Goal: Information Seeking & Learning: Learn about a topic

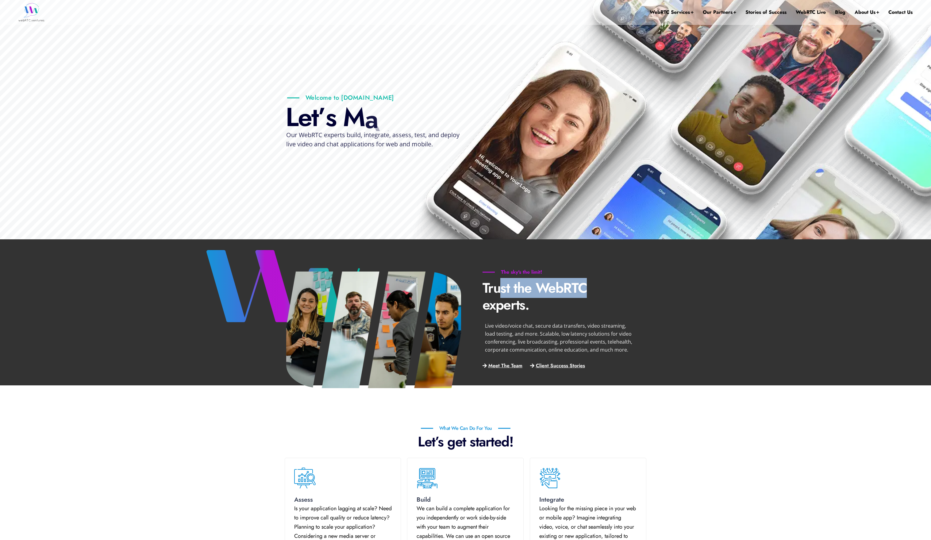
drag, startPoint x: 499, startPoint y: 286, endPoint x: 591, endPoint y: 292, distance: 92.5
click at [591, 292] on p "Trust the WebRTC experts." at bounding box center [558, 296] width 153 height 34
drag, startPoint x: 496, startPoint y: 293, endPoint x: 603, endPoint y: 293, distance: 107.0
click at [603, 293] on p "Trust the WebRTC experts." at bounding box center [558, 296] width 153 height 34
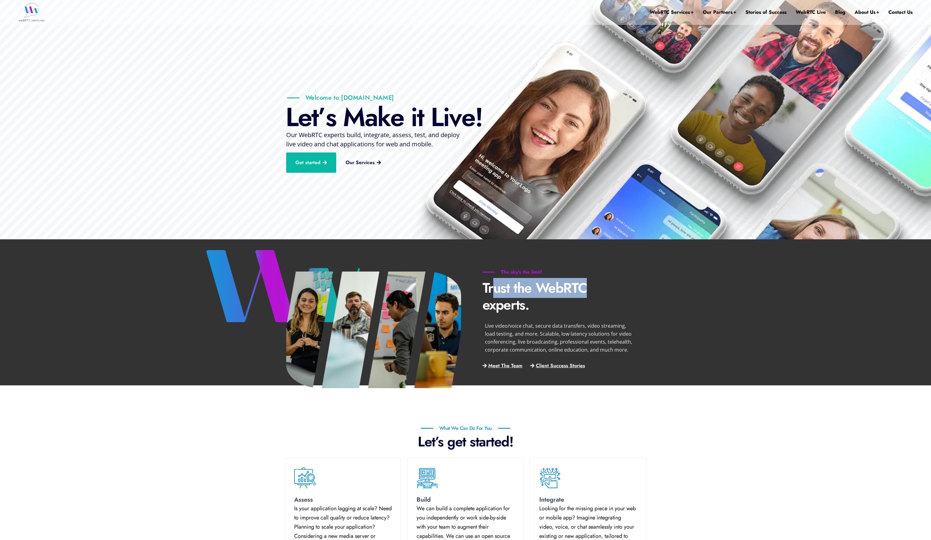
drag, startPoint x: 335, startPoint y: 129, endPoint x: 423, endPoint y: 143, distance: 89.3
click at [423, 143] on rs-slide "Welcome to [DOMAIN_NAME] L e t ’ s M a k e i t L i v e ! Get started Our Servic…" at bounding box center [465, 119] width 931 height 239
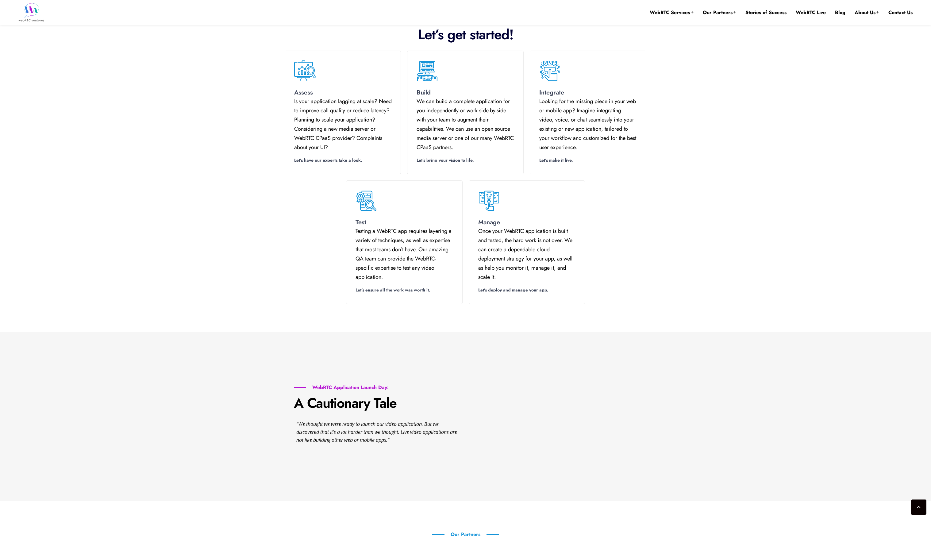
scroll to position [432, 0]
drag, startPoint x: 396, startPoint y: 249, endPoint x: 417, endPoint y: 278, distance: 36.2
click at [417, 278] on p "Testing a WebRTC app requires layering a variety of techniques, as well as expe…" at bounding box center [404, 253] width 98 height 55
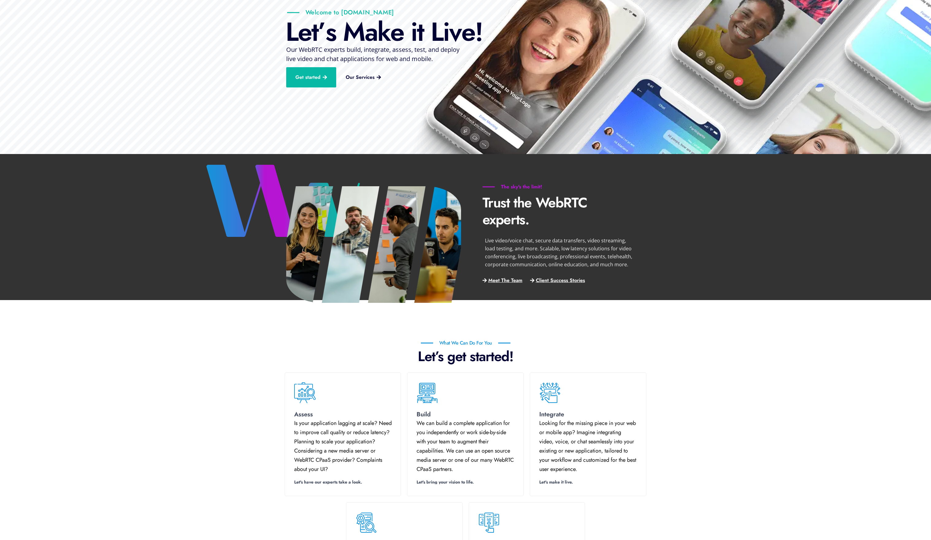
scroll to position [0, 0]
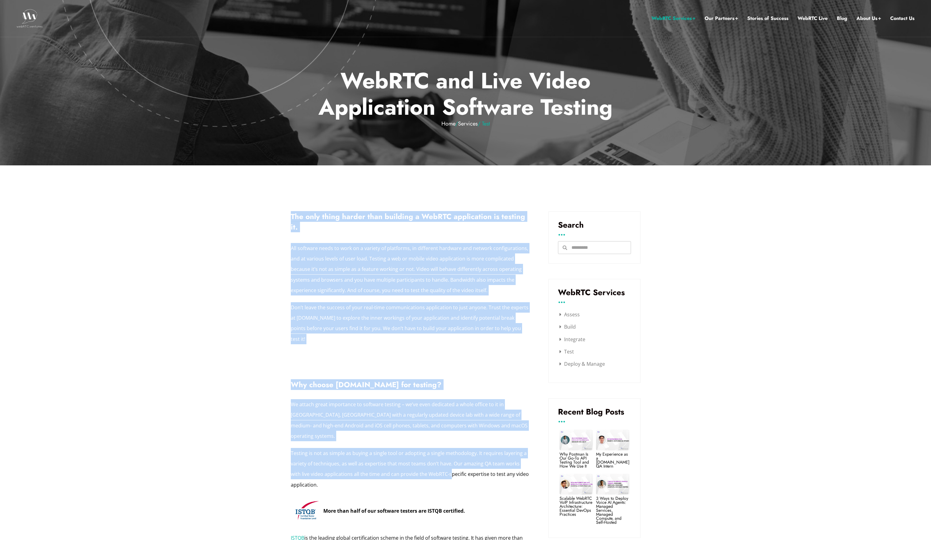
drag, startPoint x: 284, startPoint y: 215, endPoint x: 440, endPoint y: 449, distance: 281.4
click at [440, 449] on p "Testing is not as simple as buying a single tool or adopting a single methodolo…" at bounding box center [410, 469] width 239 height 42
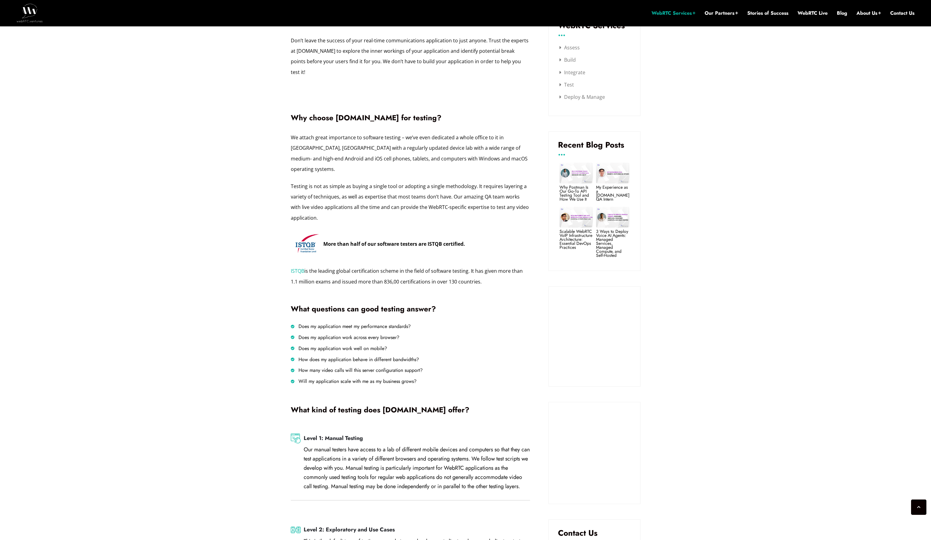
scroll to position [355, 0]
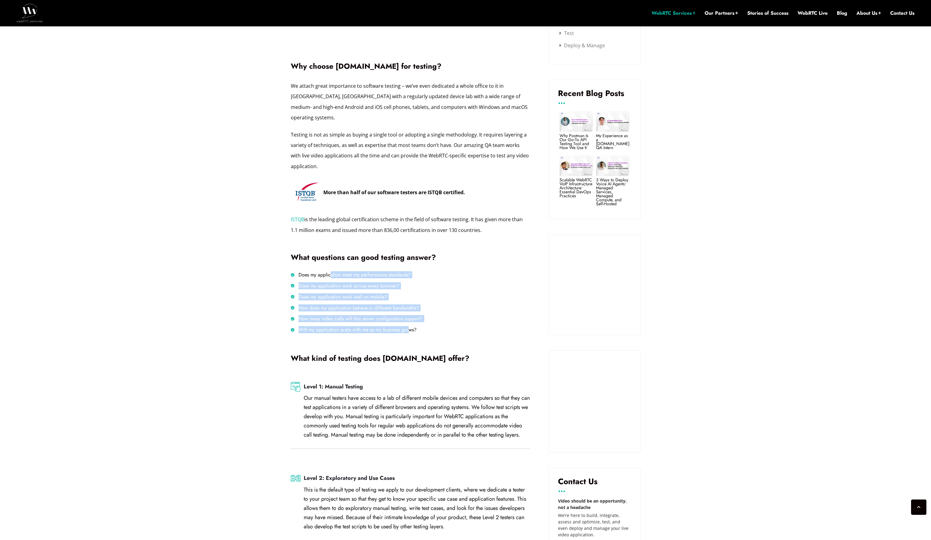
drag, startPoint x: 331, startPoint y: 254, endPoint x: 415, endPoint y: 326, distance: 110.7
click at [415, 323] on div "Does my application meet my performance standards? Does my application work acr…" at bounding box center [410, 310] width 239 height 77
click at [416, 326] on div "Does my application meet my performance standards? Does my application work acr…" at bounding box center [410, 310] width 239 height 77
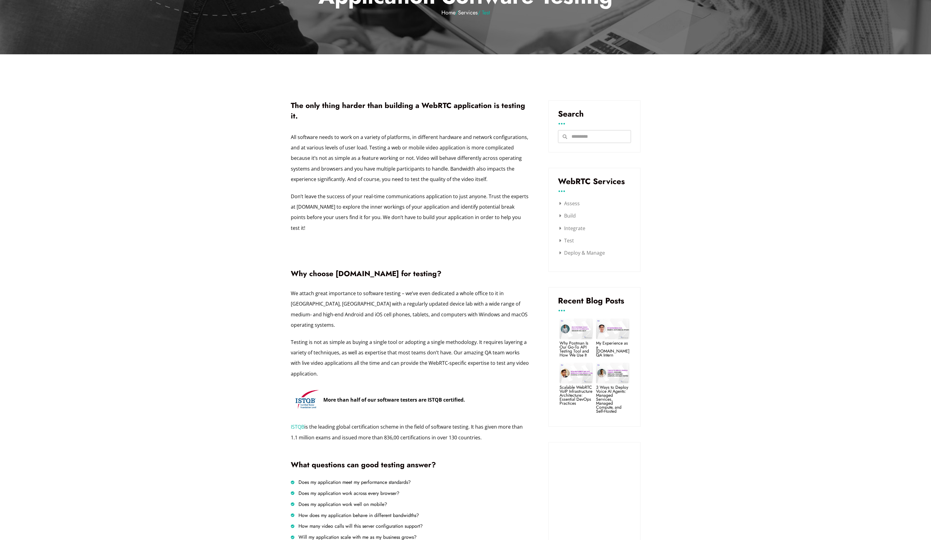
scroll to position [0, 0]
